Goal: Task Accomplishment & Management: Use online tool/utility

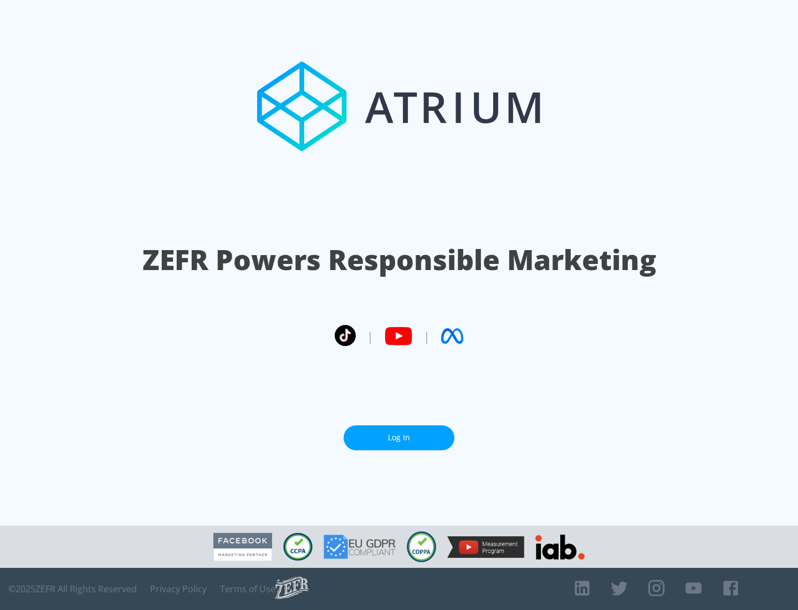
click at [399, 437] on link "Log In" at bounding box center [399, 437] width 111 height 25
